Goal: Information Seeking & Learning: Learn about a topic

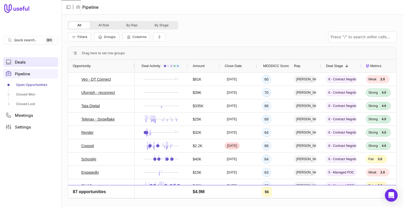
click at [44, 59] on link "Deals" at bounding box center [30, 62] width 55 height 10
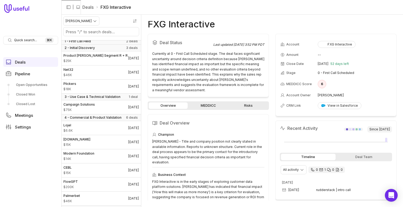
scroll to position [53, 0]
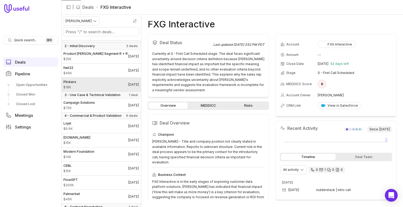
click at [98, 78] on link "Plickers $18K [DATE]" at bounding box center [101, 85] width 80 height 14
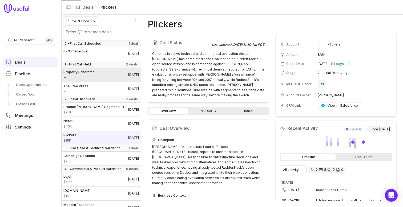
scroll to position [251, 0]
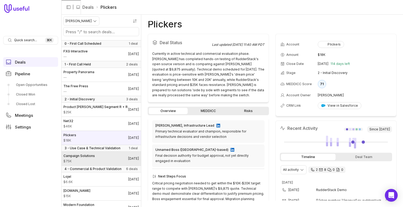
click at [101, 163] on link "Campaign Solutions $75K [DATE]" at bounding box center [101, 159] width 80 height 14
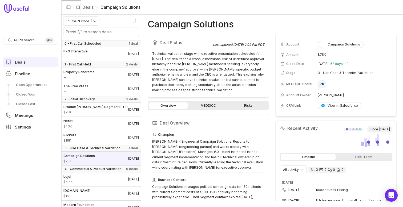
click at [195, 24] on h1 "Campaign Solutions" at bounding box center [191, 24] width 86 height 6
click at [96, 162] on link "Campaign Solutions $75K Oct 30, 2025" at bounding box center [101, 159] width 80 height 14
click at [96, 161] on link "Campaign Solutions $75K Oct 30, 2025" at bounding box center [101, 159] width 80 height 14
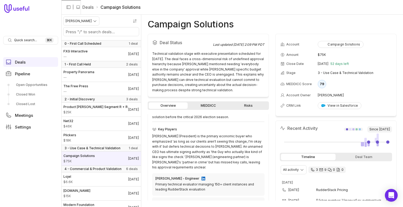
scroll to position [152, 0]
click at [211, 101] on div "Deal Status Last updated Sep 9, 2025, 2:09 PM PDT Technical validation stage wi…" at bounding box center [208, 117] width 121 height 167
click at [210, 107] on link "MEDDICC" at bounding box center [208, 106] width 39 height 6
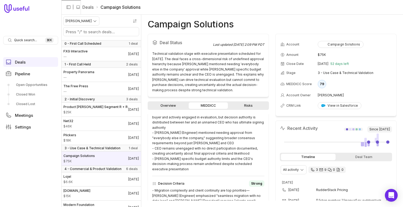
scroll to position [181, 0]
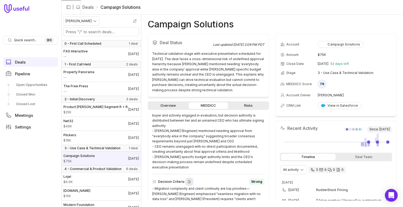
click at [187, 180] on icon at bounding box center [189, 182] width 4 height 4
